Goal: Task Accomplishment & Management: Use online tool/utility

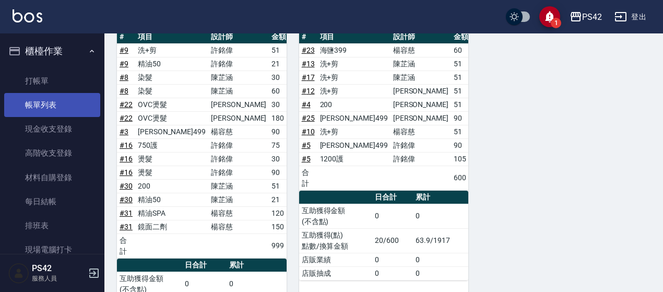
scroll to position [678, 0]
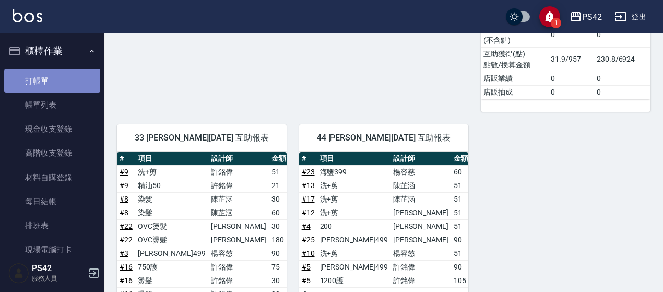
click at [65, 79] on link "打帳單" at bounding box center [52, 81] width 96 height 24
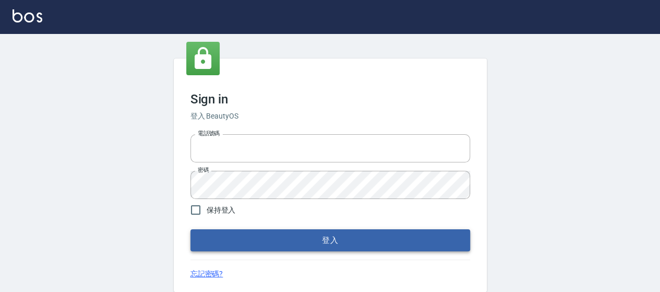
type input "0426657169"
click at [277, 246] on button "登入" at bounding box center [330, 240] width 280 height 22
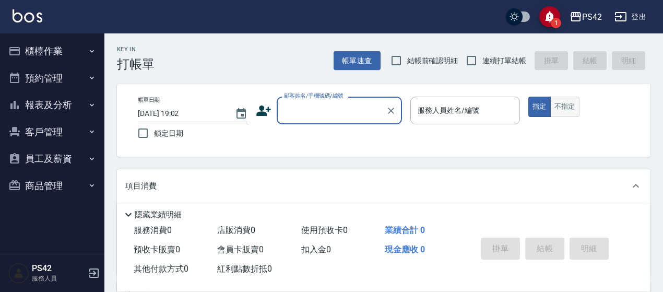
drag, startPoint x: 572, startPoint y: 109, endPoint x: 567, endPoint y: 109, distance: 5.7
click at [570, 109] on button "不指定" at bounding box center [564, 107] width 29 height 20
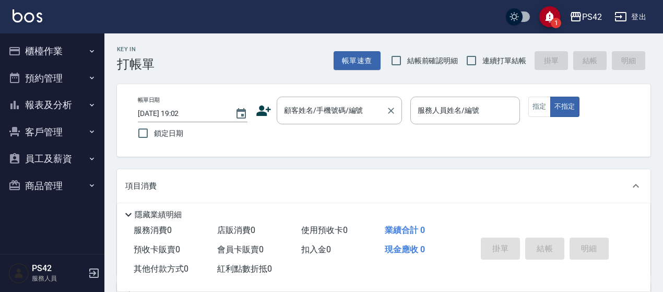
click at [347, 107] on input "顧客姓名/手機號碼/編號" at bounding box center [331, 110] width 100 height 18
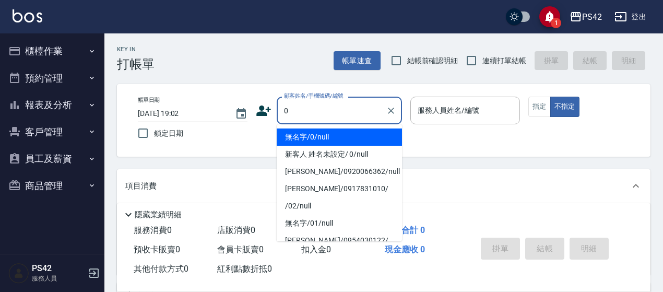
type input "無名字/0/null"
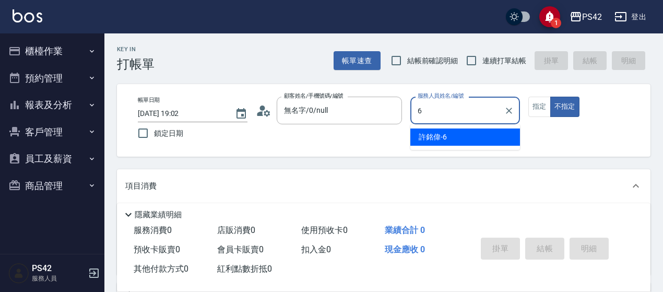
type input "[PERSON_NAME]-6"
type button "false"
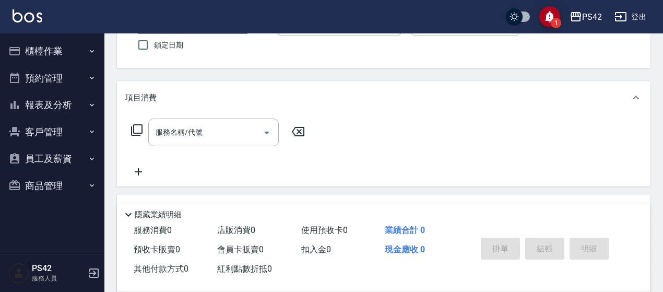
scroll to position [104, 0]
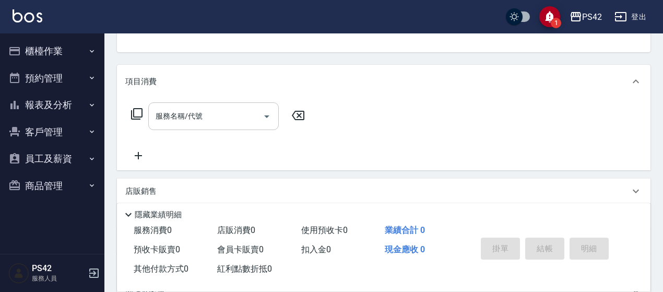
drag, startPoint x: 208, startPoint y: 115, endPoint x: 198, endPoint y: 108, distance: 11.9
click at [207, 115] on input "服務名稱/代號" at bounding box center [205, 116] width 105 height 18
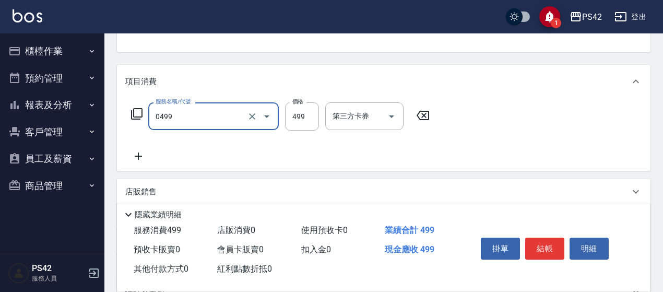
type input "[PERSON_NAME]499(0499)"
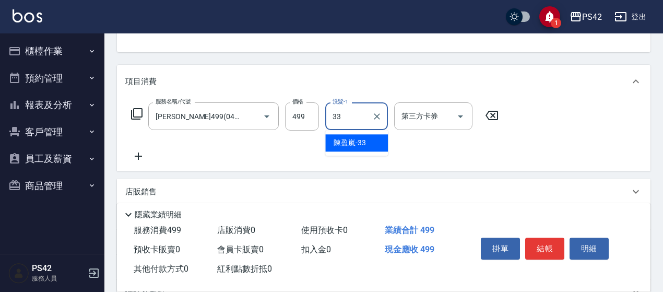
type input "[PERSON_NAME]-33"
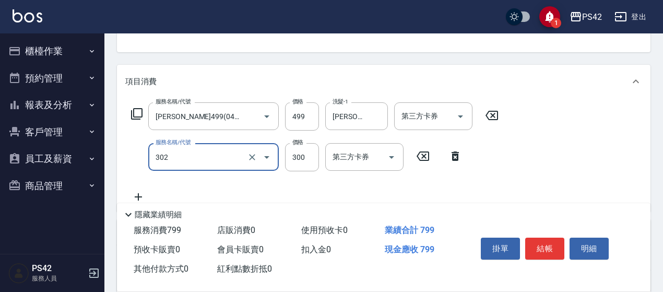
type input "剪髮(302)"
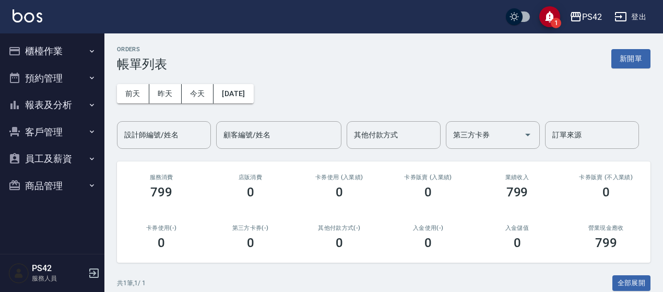
click at [63, 42] on button "櫃檯作業" at bounding box center [52, 51] width 96 height 27
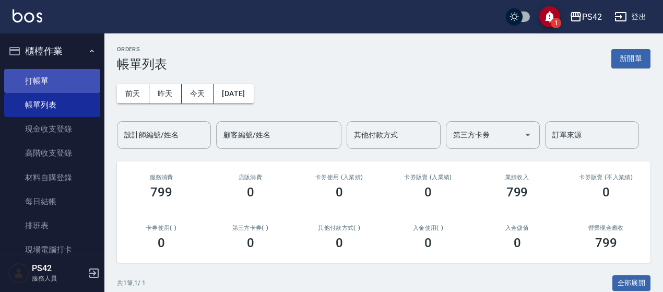
click at [68, 78] on link "打帳單" at bounding box center [52, 81] width 96 height 24
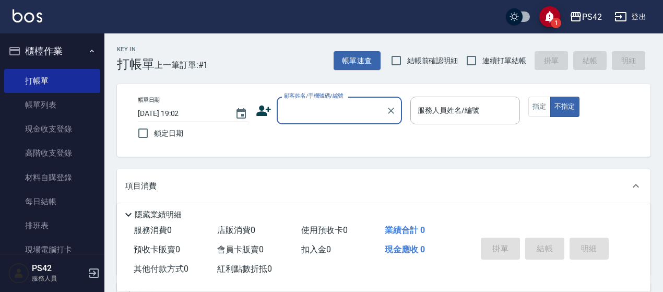
click at [494, 58] on span "連續打單結帳" at bounding box center [504, 60] width 44 height 11
click at [482, 58] on input "連續打單結帳" at bounding box center [471, 61] width 22 height 22
checkbox input "true"
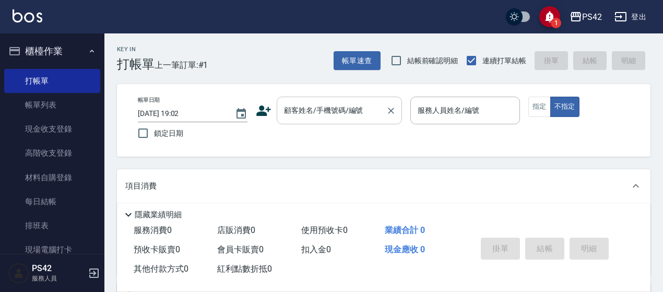
click at [327, 108] on input "顧客姓名/手機號碼/編號" at bounding box center [331, 110] width 100 height 18
click at [539, 104] on button "指定" at bounding box center [539, 107] width 22 height 20
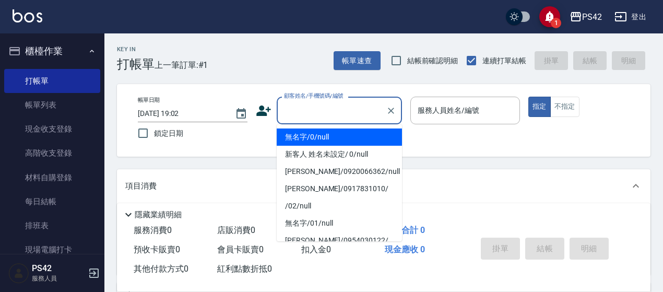
click at [299, 111] on input "顧客姓名/手機號碼/編號" at bounding box center [331, 110] width 100 height 18
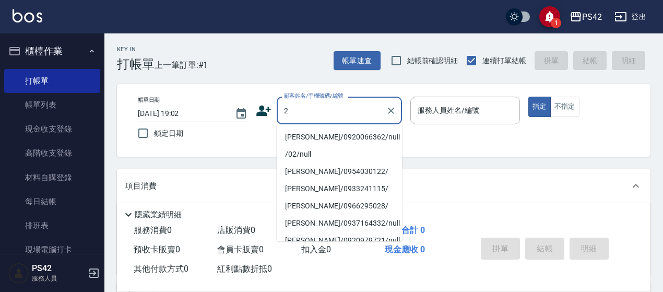
type input "[PERSON_NAME]/0920066362/null"
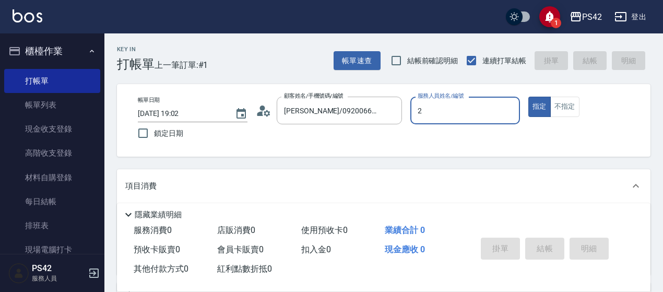
type input "[PERSON_NAME]-2"
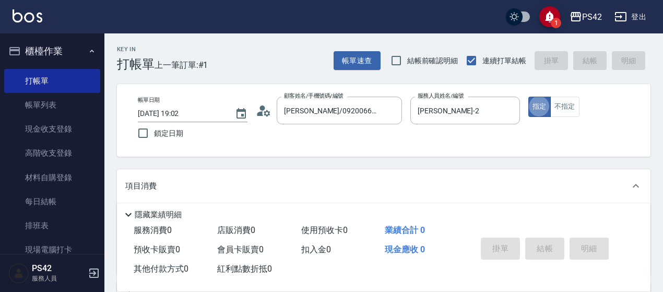
type button "true"
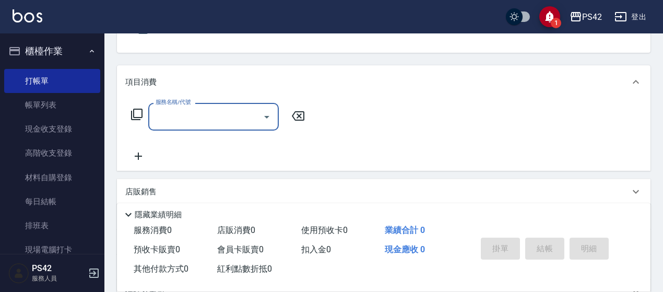
scroll to position [104, 0]
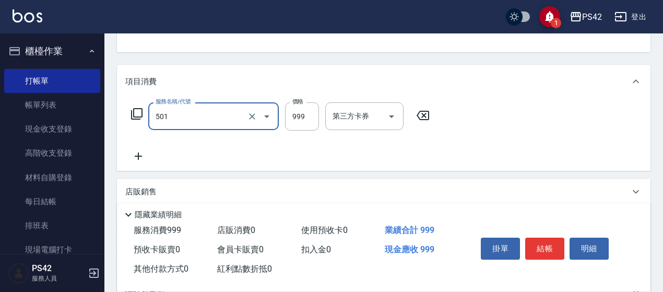
type input "染髮(501)"
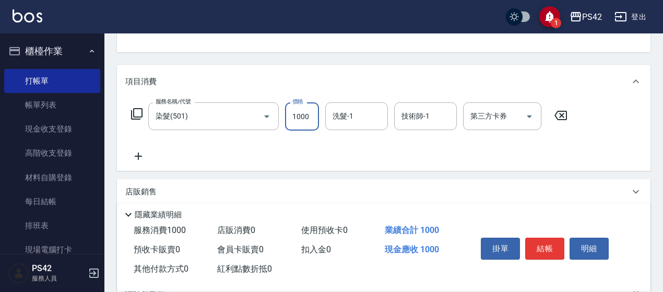
type input "1000"
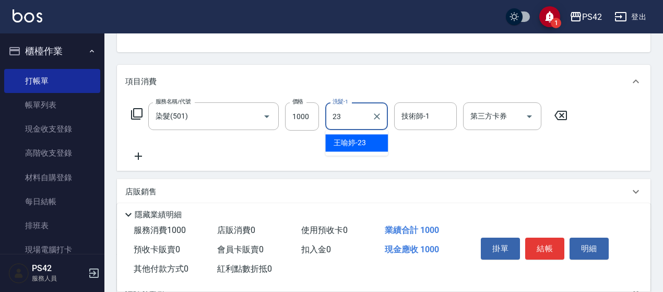
type input "王喻婷-23"
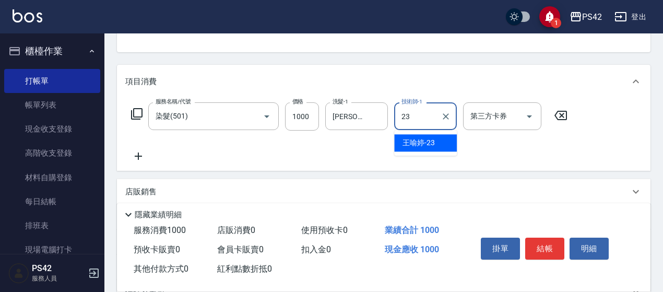
type input "王喻婷-23"
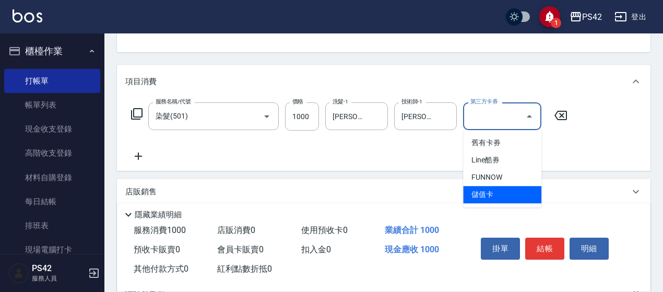
type input "儲值卡"
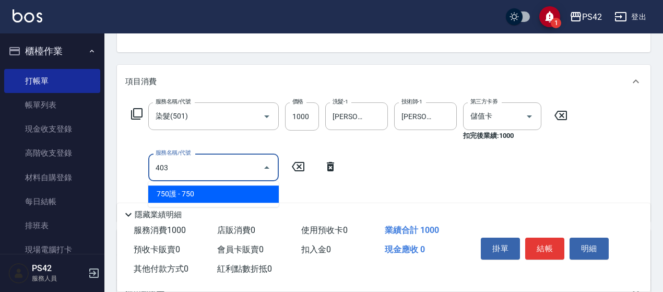
type input "750護(403)"
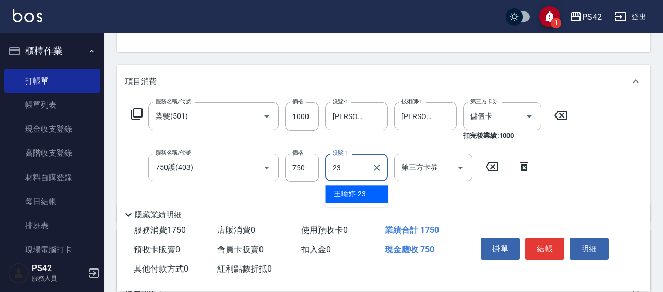
type input "王喻婷-23"
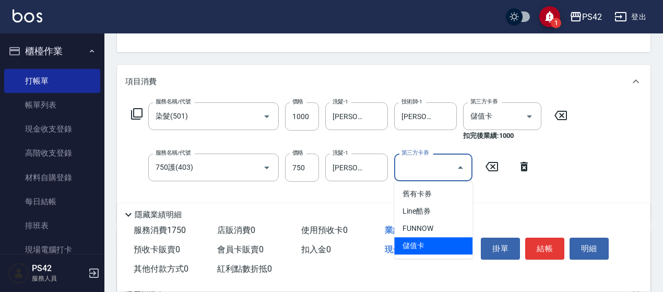
type input "儲值卡"
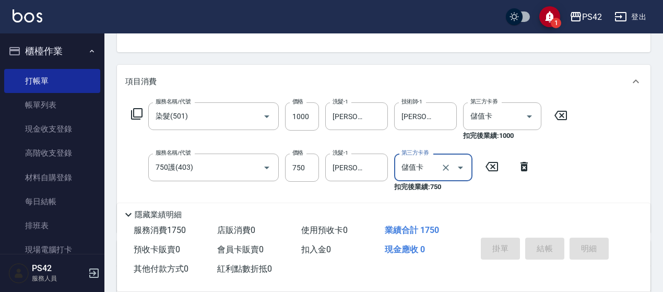
type input "2025/09/15 19:03"
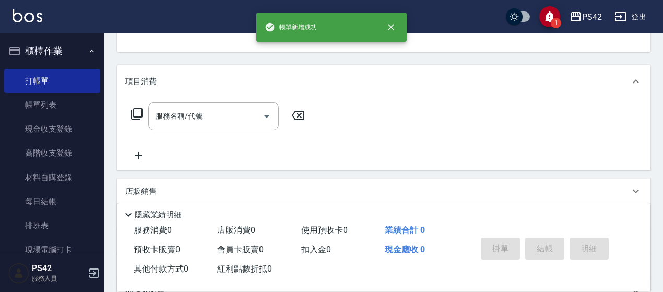
scroll to position [101, 0]
type input "無名字/0/null"
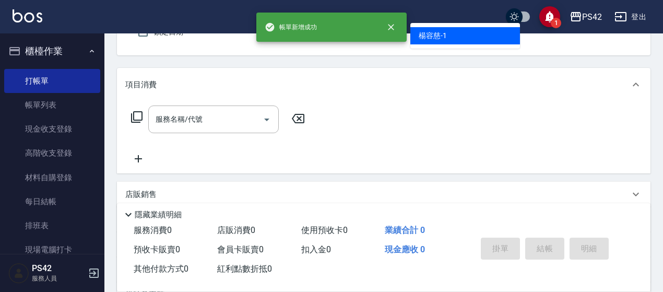
type input "楊容慈-1"
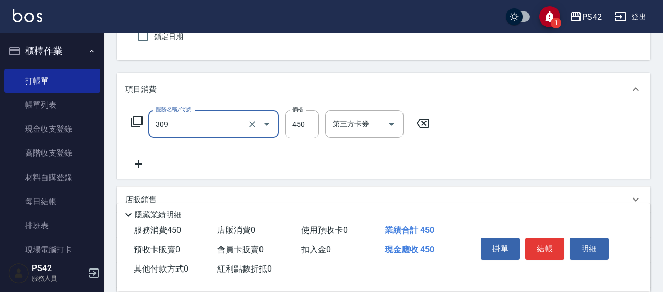
type input "洗+剪(309)"
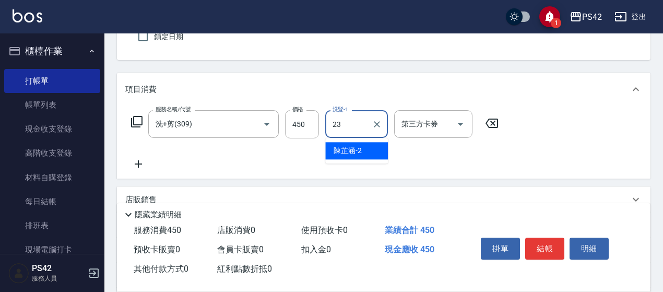
type input "王喻婷-23"
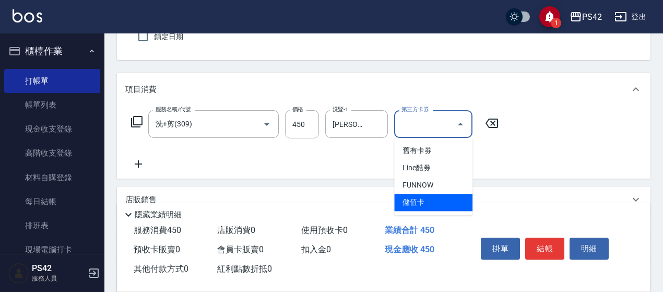
type input "儲值卡"
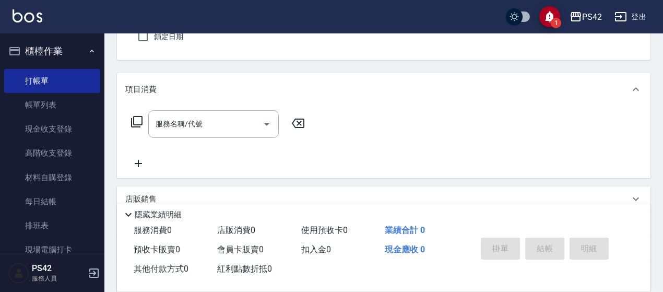
type input "廖浿珊/0920066362/null"
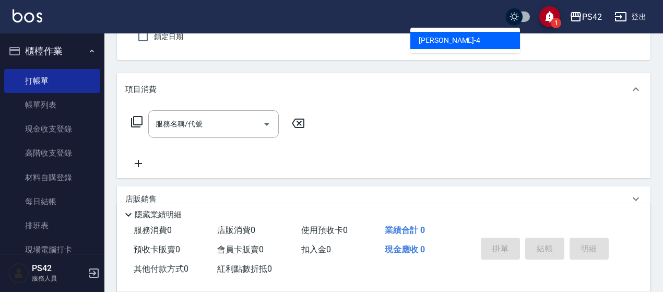
type input "程汶珊-4"
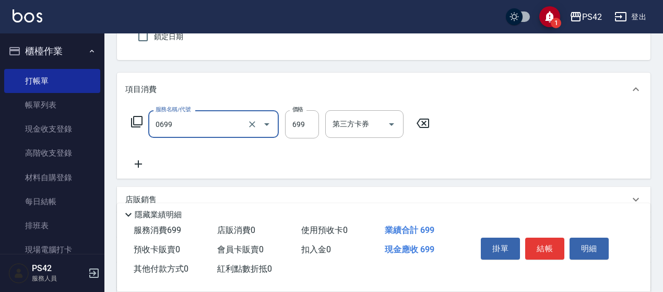
type input "精油SPA(0699)"
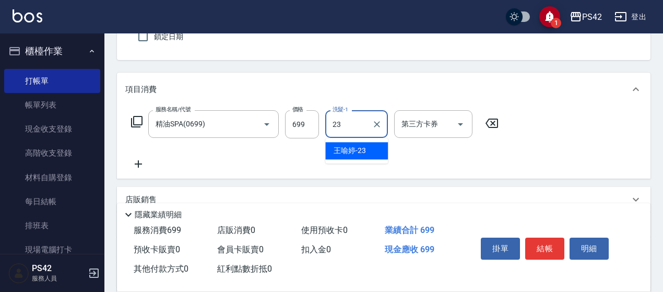
type input "王喻婷-23"
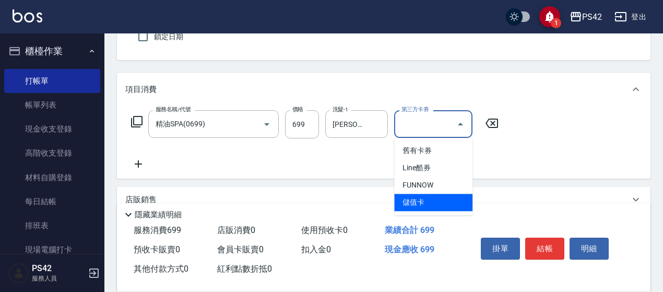
type input "儲值卡"
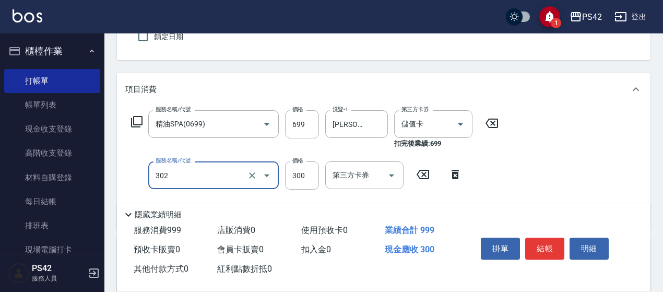
type input "剪髮(302)"
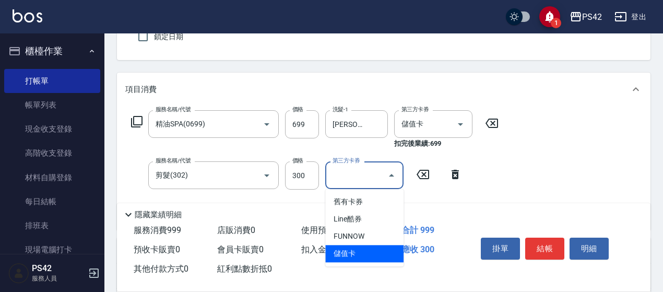
type input "儲值卡"
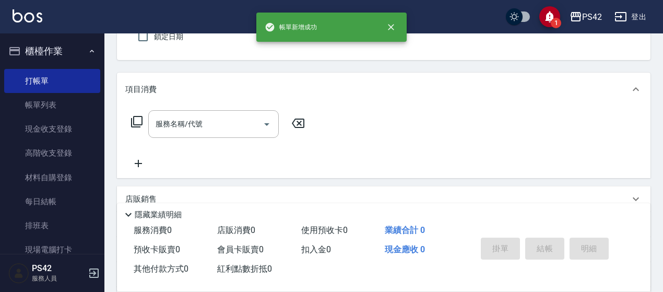
type input "廖浿珊/0920066362/null"
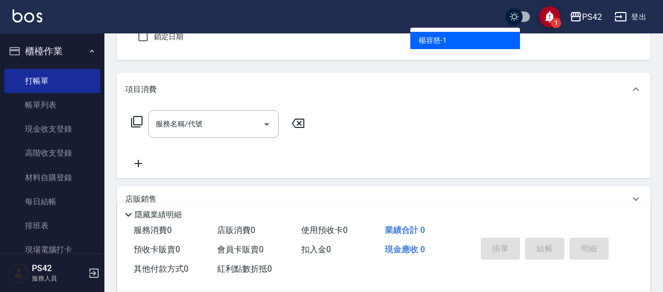
type input "楊容慈-1"
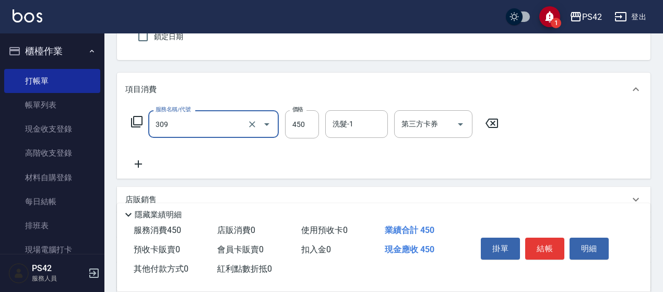
type input "洗+剪(309)"
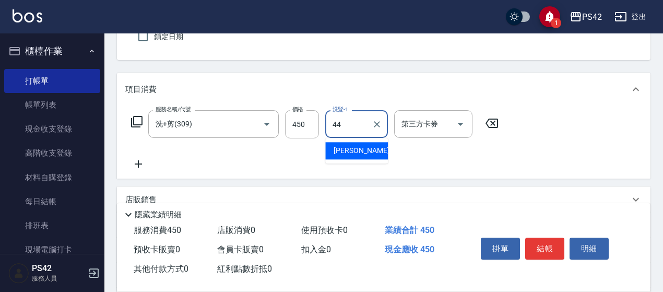
type input "王怡云-44"
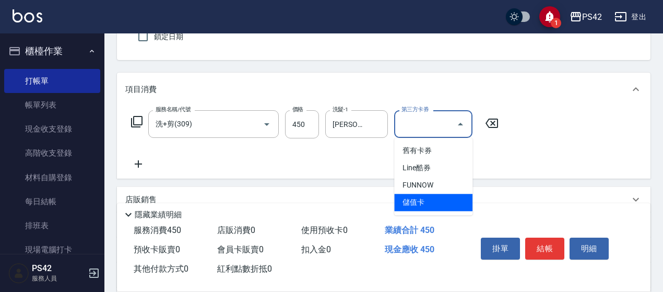
type input "儲值卡"
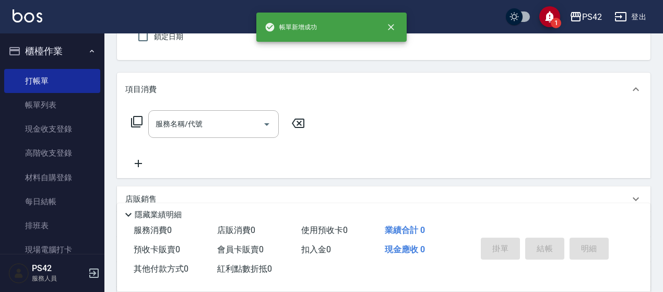
type input "廖浿珊/0920066362/null"
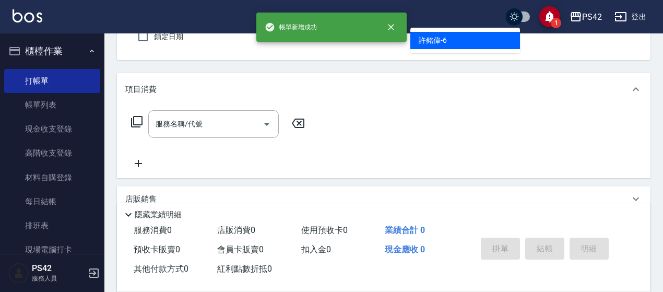
type input "許銘偉-6"
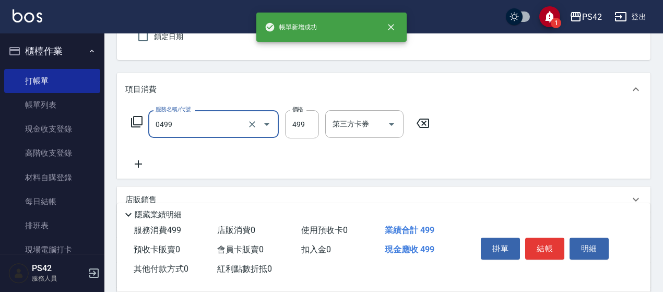
type input "伊黛莉499(0499)"
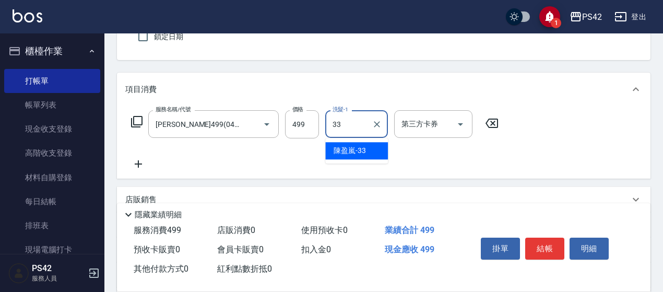
type input "陳盈嵐-33"
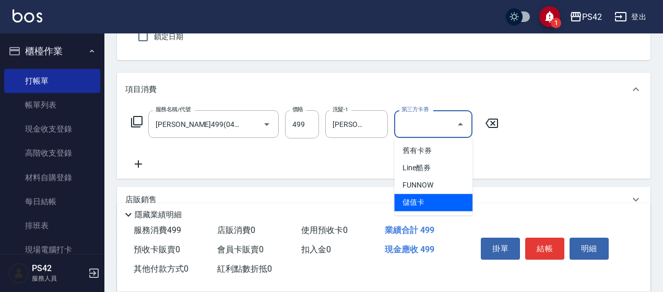
type input "儲值卡"
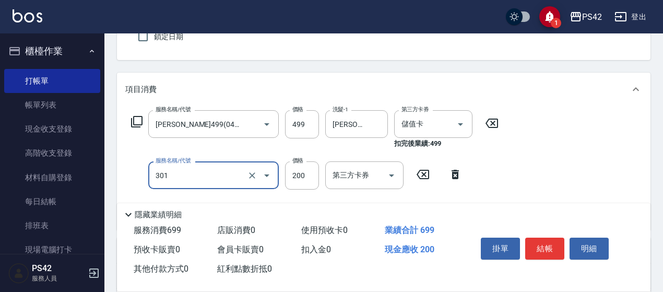
type input "剪髮(301)"
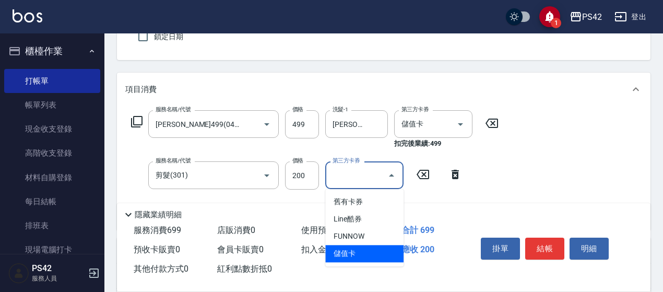
type input "儲值卡"
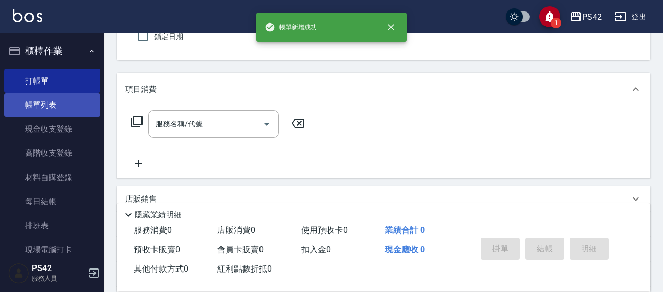
click at [61, 114] on link "帳單列表" at bounding box center [52, 105] width 96 height 24
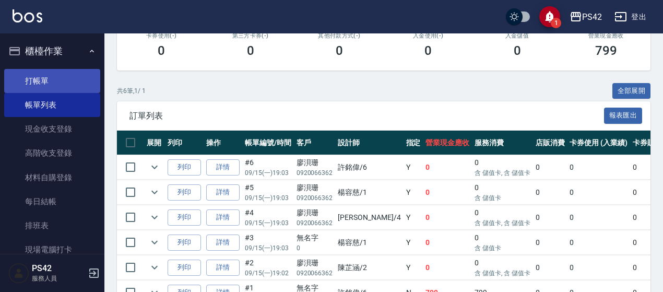
scroll to position [95, 0]
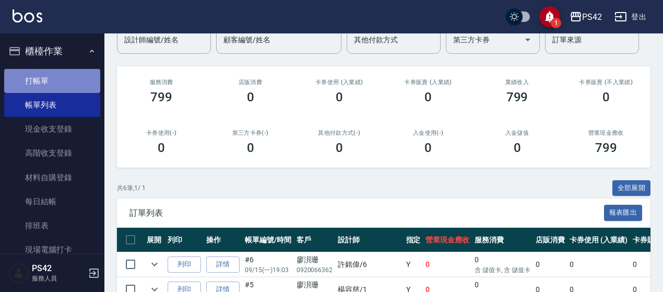
click at [60, 79] on link "打帳單" at bounding box center [52, 81] width 96 height 24
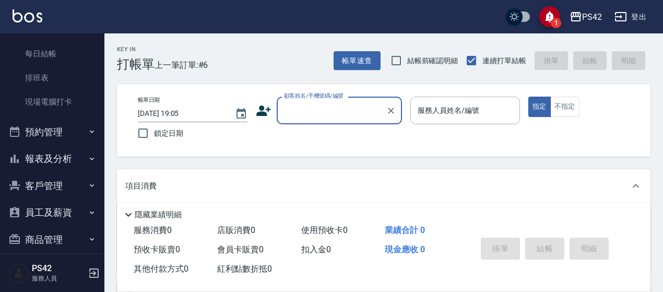
scroll to position [157, 0]
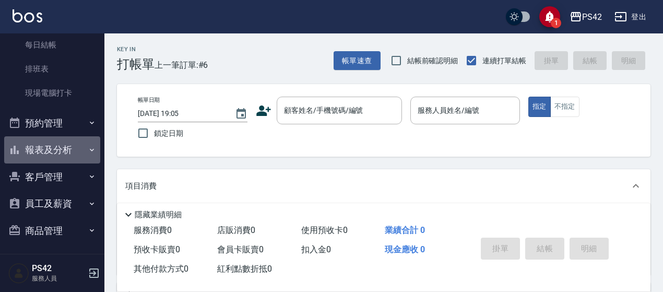
click at [66, 149] on button "報表及分析" at bounding box center [52, 149] width 96 height 27
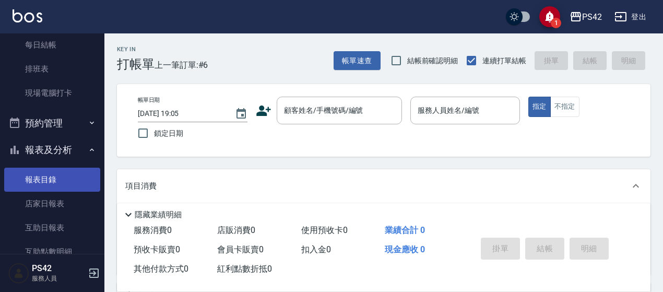
click at [64, 173] on link "報表目錄" at bounding box center [52, 179] width 96 height 24
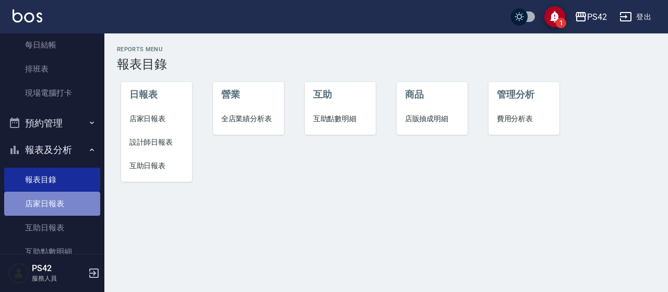
click at [67, 197] on link "店家日報表" at bounding box center [52, 203] width 96 height 24
